Goal: Information Seeking & Learning: Learn about a topic

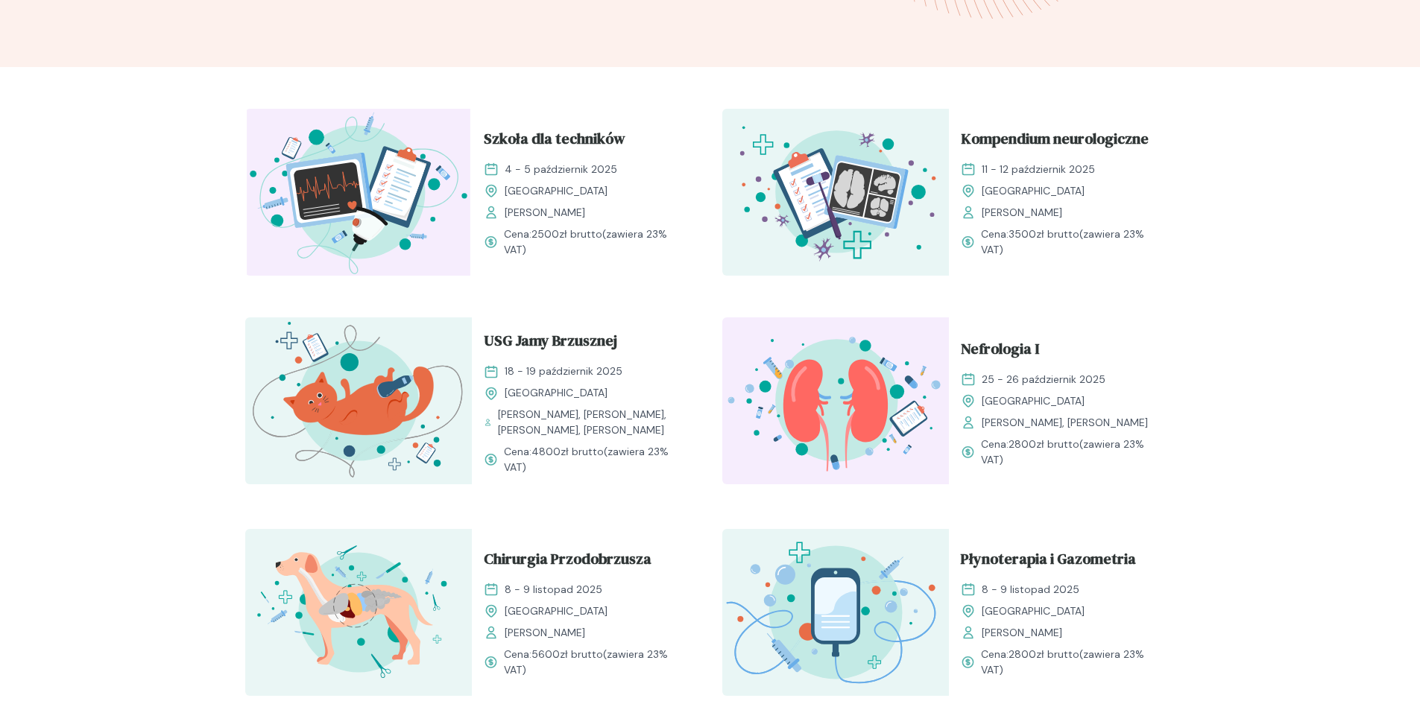
scroll to position [447, 0]
drag, startPoint x: 962, startPoint y: 107, endPoint x: 1147, endPoint y: 111, distance: 184.9
drag, startPoint x: 474, startPoint y: 315, endPoint x: 623, endPoint y: 309, distance: 149.2
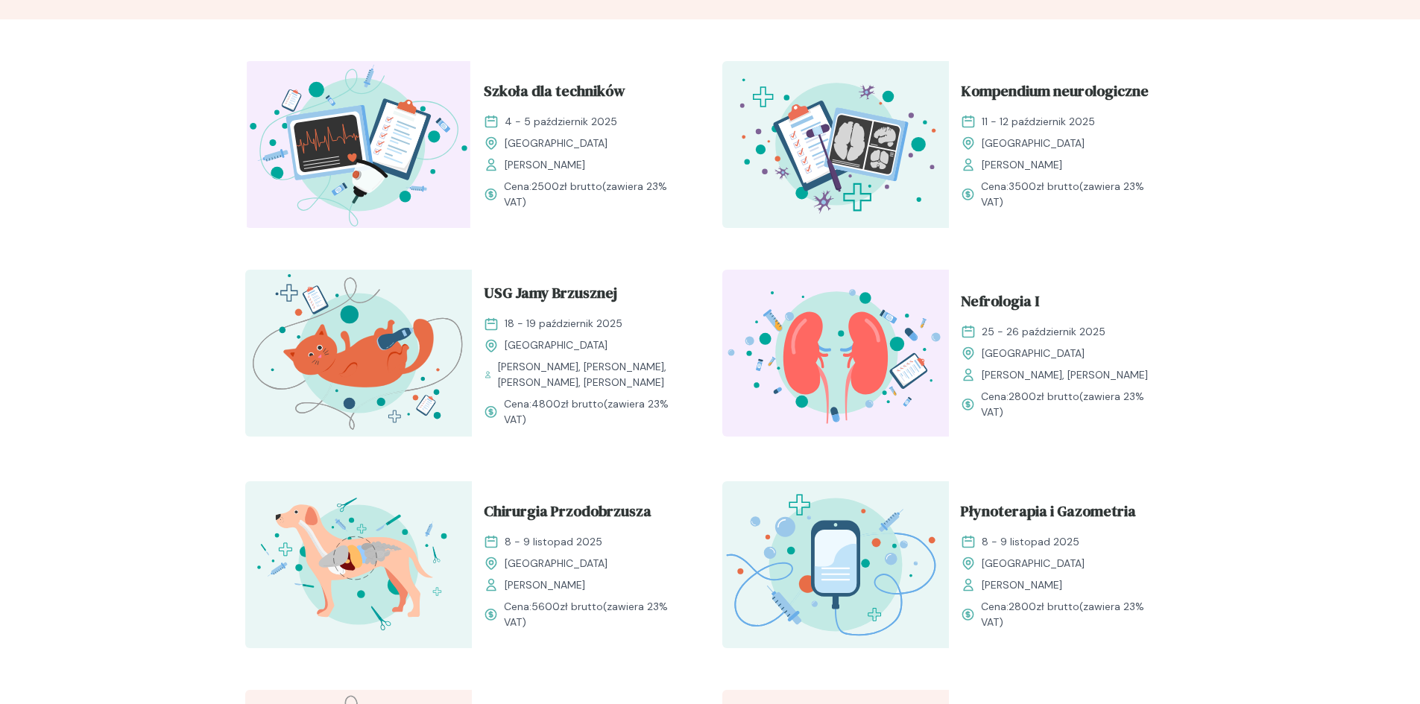
scroll to position [522, 0]
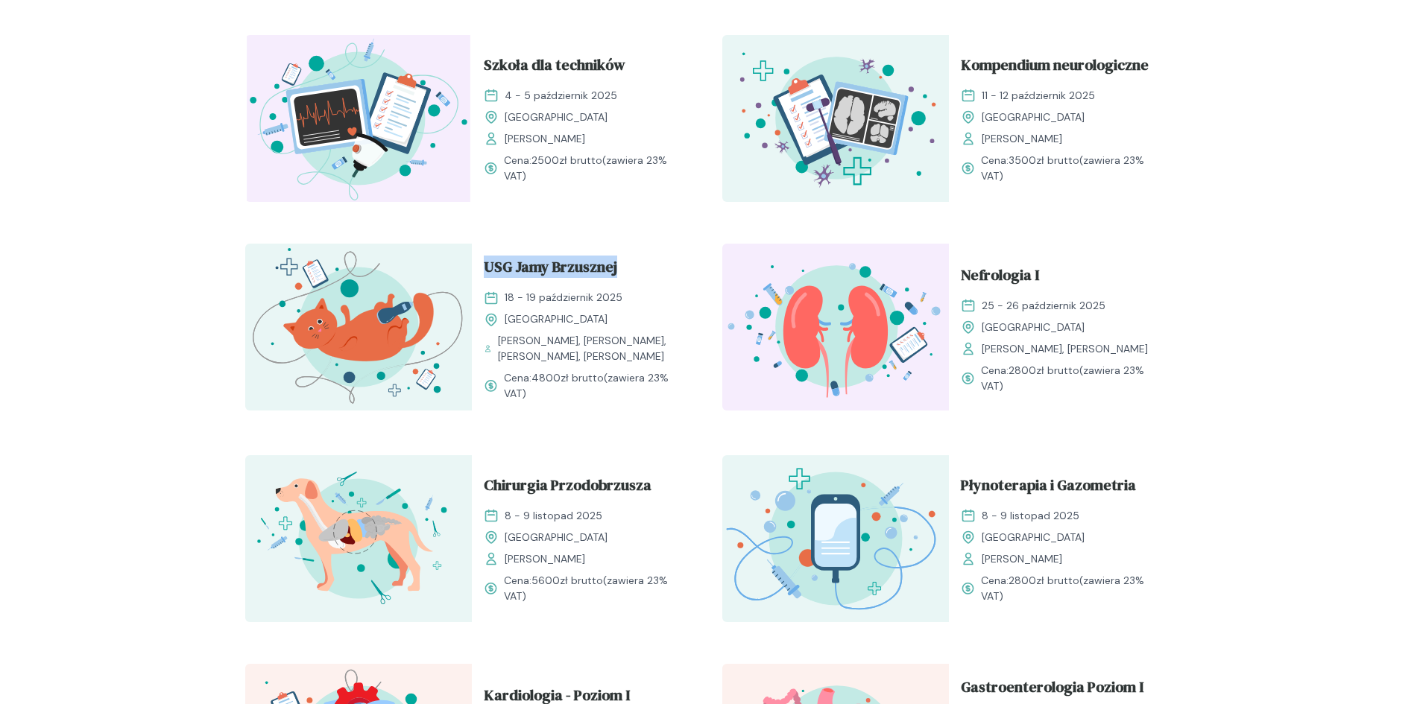
drag, startPoint x: 482, startPoint y: 240, endPoint x: 624, endPoint y: 239, distance: 141.6
drag, startPoint x: 622, startPoint y: 241, endPoint x: 1286, endPoint y: 209, distance: 665.0
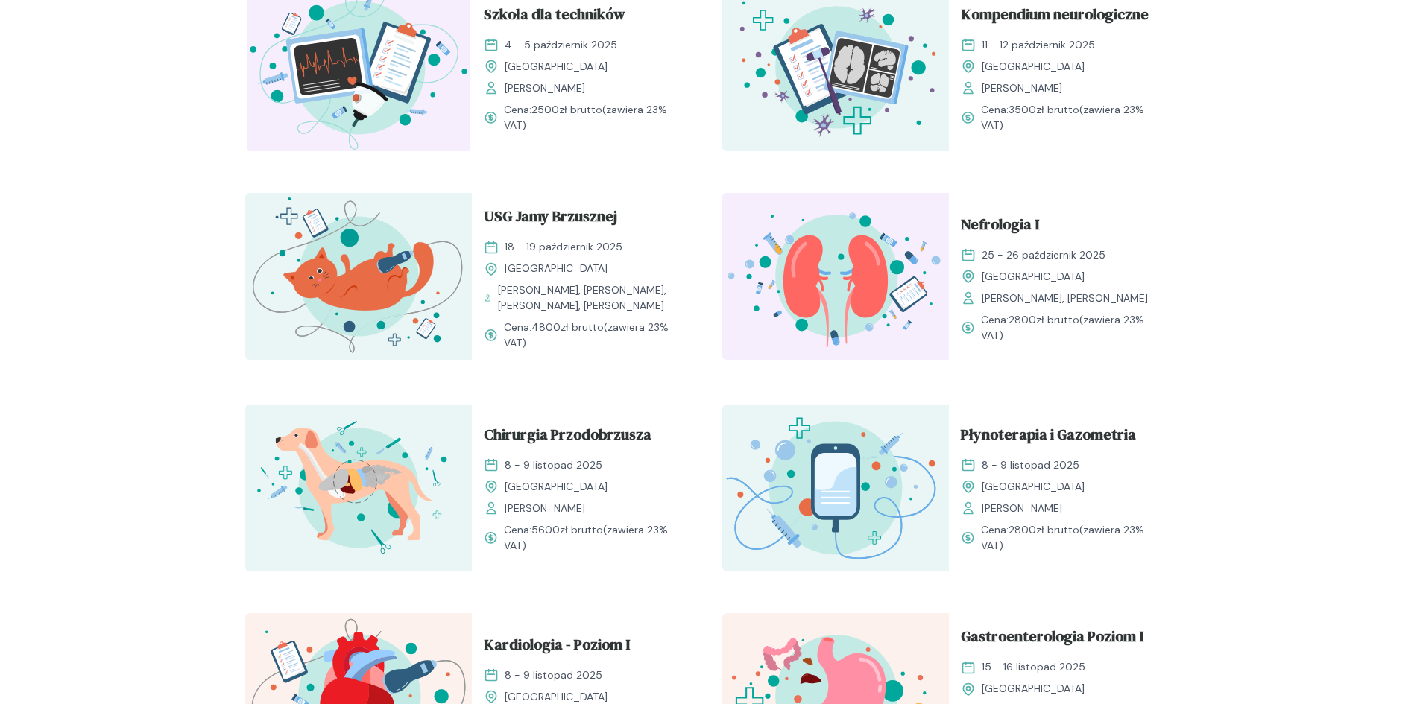
scroll to position [596, 0]
